Goal: Information Seeking & Learning: Find specific fact

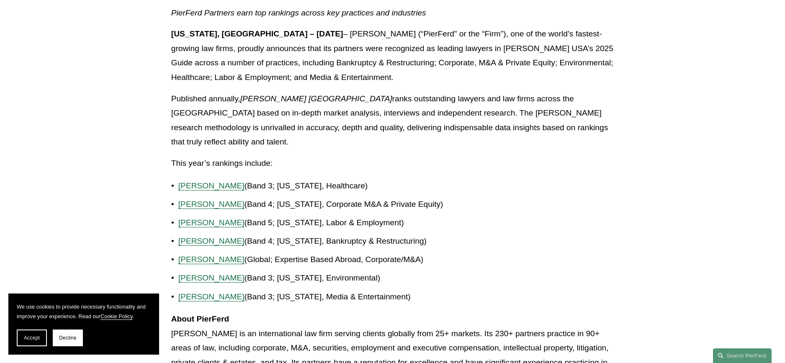
scroll to position [209, 0]
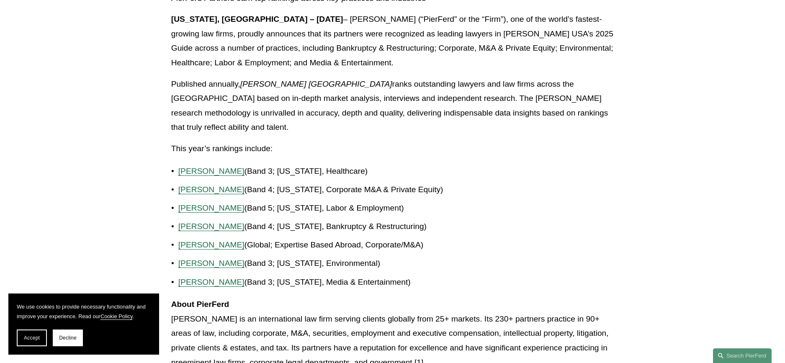
click at [291, 141] on p "This year’s rankings include:" at bounding box center [392, 148] width 443 height 15
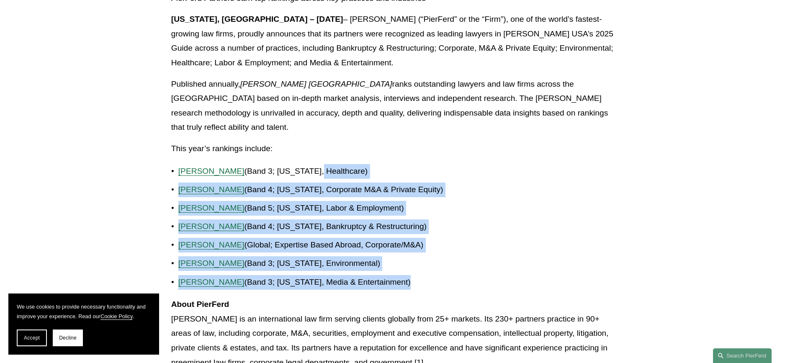
drag, startPoint x: 397, startPoint y: 269, endPoint x: 309, endPoint y: 157, distance: 142.4
click at [309, 164] on ul "[PERSON_NAME] (Band 3; [US_STATE], Healthcare) [PERSON_NAME] (Band 4; [US_STATE…" at bounding box center [392, 227] width 443 height 126
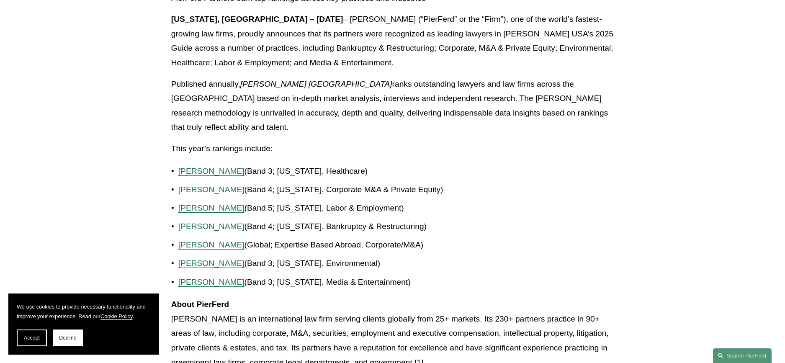
click at [494, 297] on p "About PierFerd [PERSON_NAME] LLP is an international law firm serving clients g…" at bounding box center [392, 333] width 443 height 72
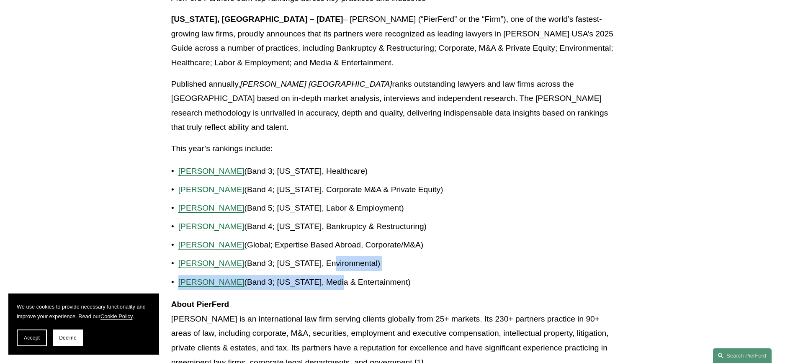
drag, startPoint x: 332, startPoint y: 268, endPoint x: 318, endPoint y: 254, distance: 19.8
click at [318, 254] on ul "[PERSON_NAME] (Band 3; [US_STATE], Healthcare) [PERSON_NAME] (Band 4; [US_STATE…" at bounding box center [392, 227] width 443 height 126
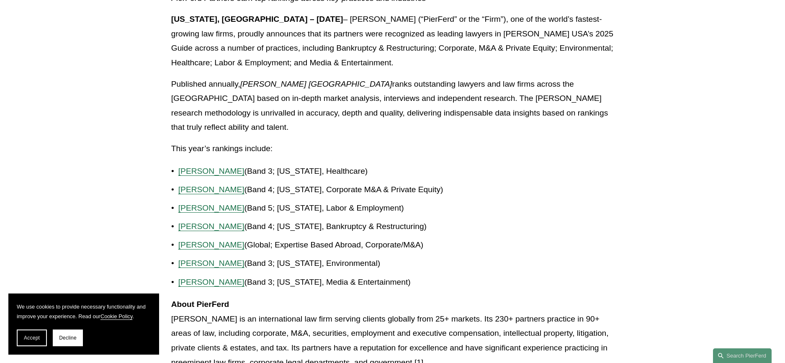
click at [339, 275] on p "[PERSON_NAME] (Band 3; [US_STATE], Media & Entertainment)" at bounding box center [396, 282] width 436 height 15
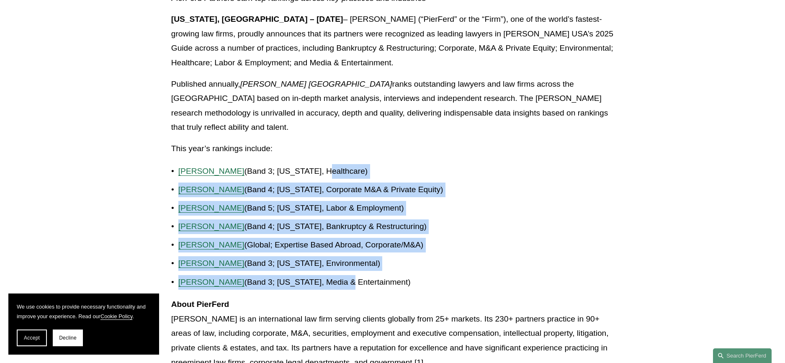
drag, startPoint x: 341, startPoint y: 267, endPoint x: 354, endPoint y: 171, distance: 96.8
click at [315, 164] on ul "[PERSON_NAME] (Band 3; [US_STATE], Healthcare) [PERSON_NAME] (Band 4; [US_STATE…" at bounding box center [392, 227] width 443 height 126
click at [468, 201] on p "[PERSON_NAME] (Band 5; [US_STATE], Labor & Employment)" at bounding box center [396, 208] width 436 height 15
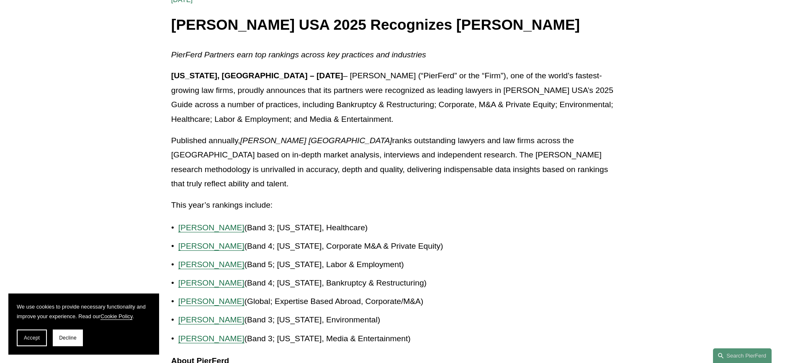
scroll to position [167, 0]
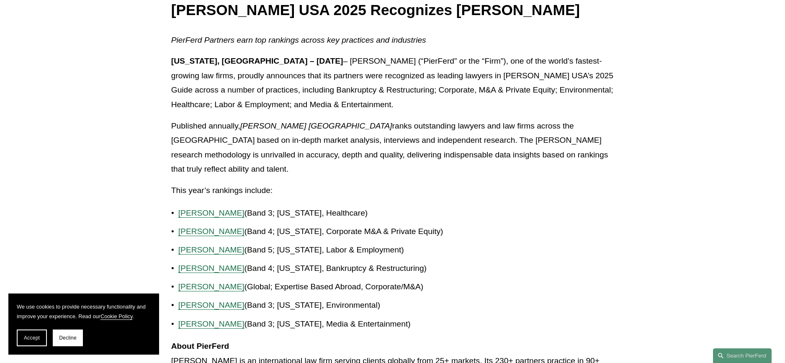
drag, startPoint x: 174, startPoint y: 12, endPoint x: 450, endPoint y: 283, distance: 387.3
click at [450, 283] on div "Back to News & Events [PERSON_NAME] [GEOGRAPHIC_DATA] 2025 Recognizes [PERSON_N…" at bounding box center [392, 242] width 443 height 596
click at [87, 31] on article "Back to News & Events [PERSON_NAME] [GEOGRAPHIC_DATA] 2025 Recognizes [PERSON_N…" at bounding box center [392, 246] width 785 height 682
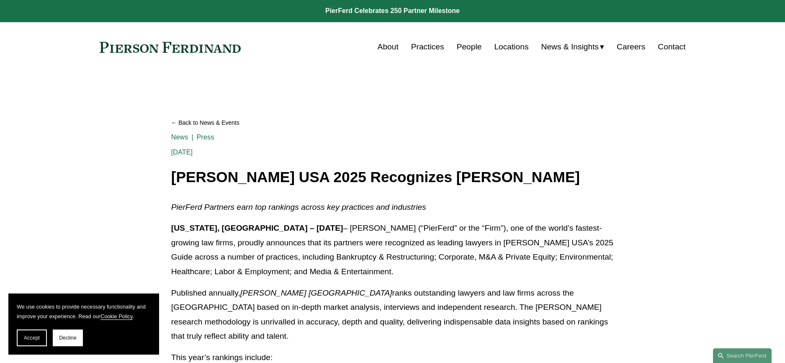
scroll to position [0, 0]
